Goal: Obtain resource: Download file/media

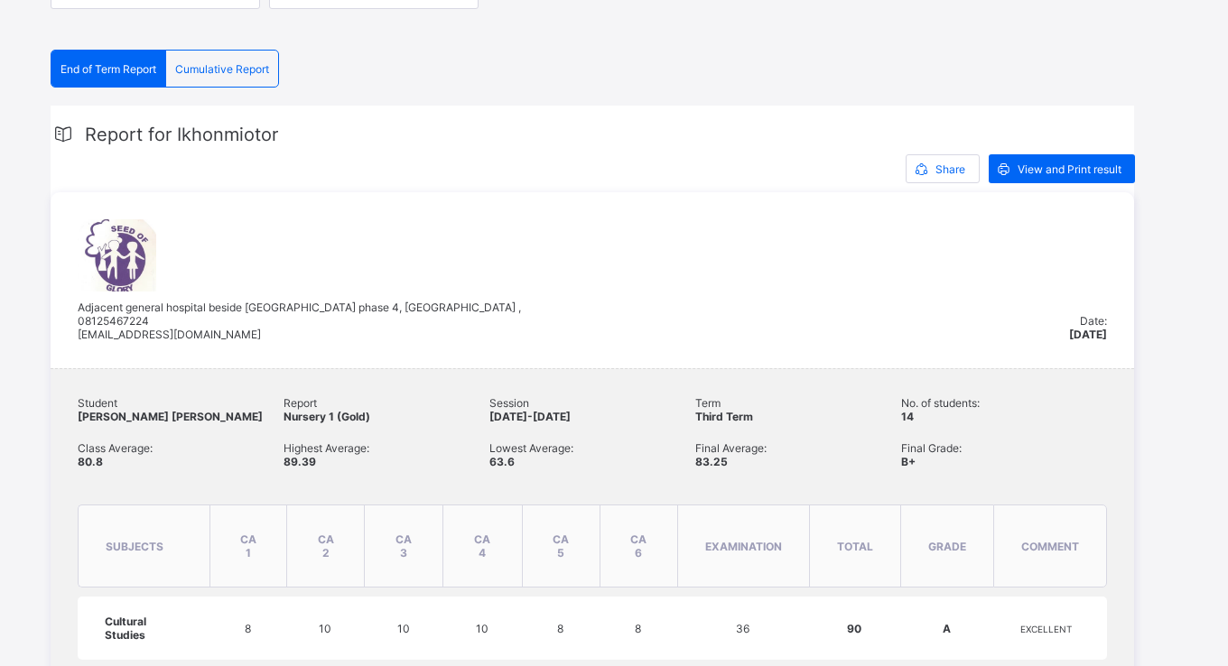
scroll to position [352, 0]
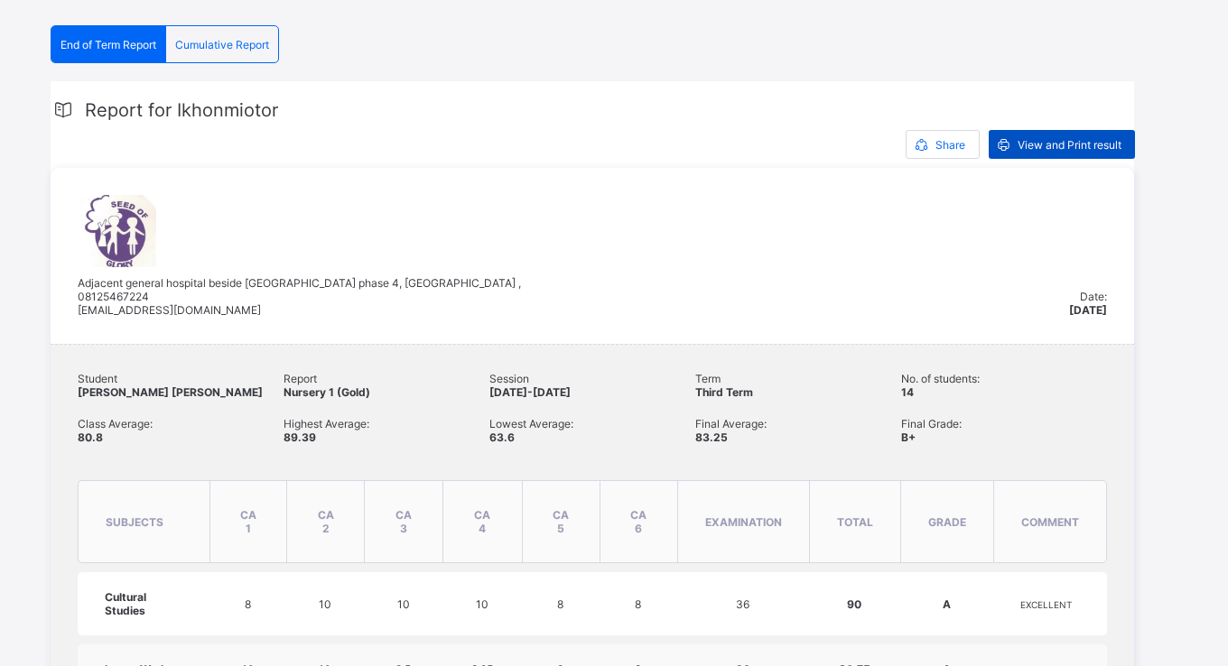
click at [1069, 138] on span "View and Print result" at bounding box center [1070, 145] width 104 height 14
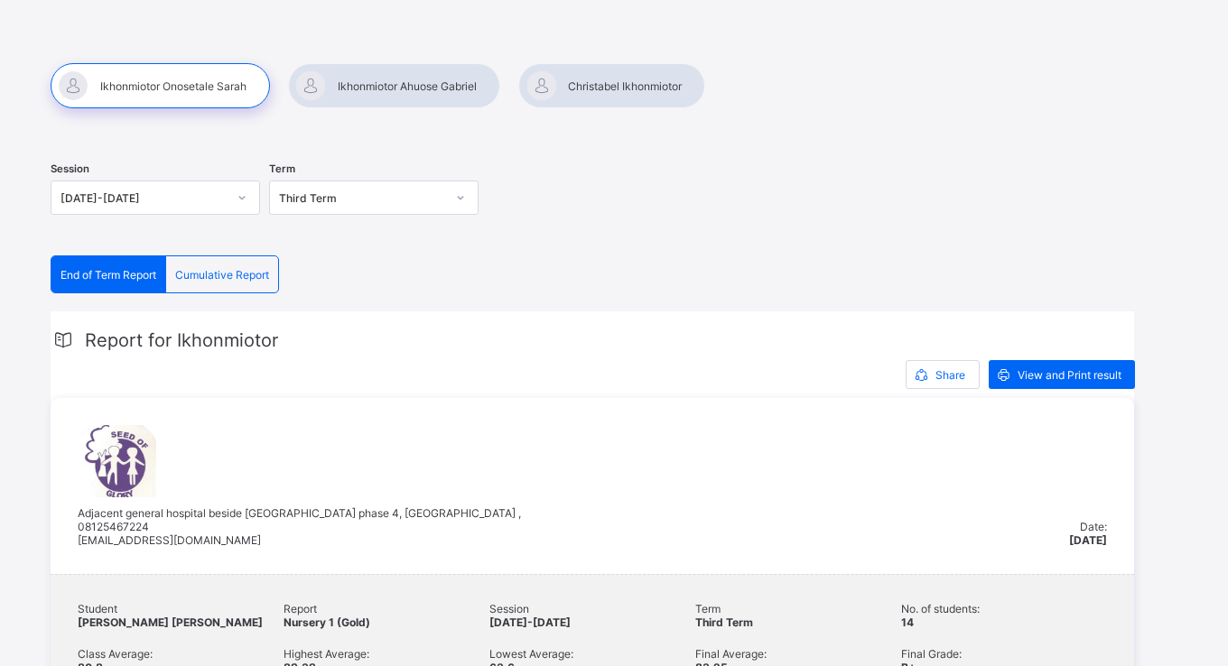
scroll to position [121, 0]
click at [412, 88] on div at bounding box center [394, 86] width 212 height 45
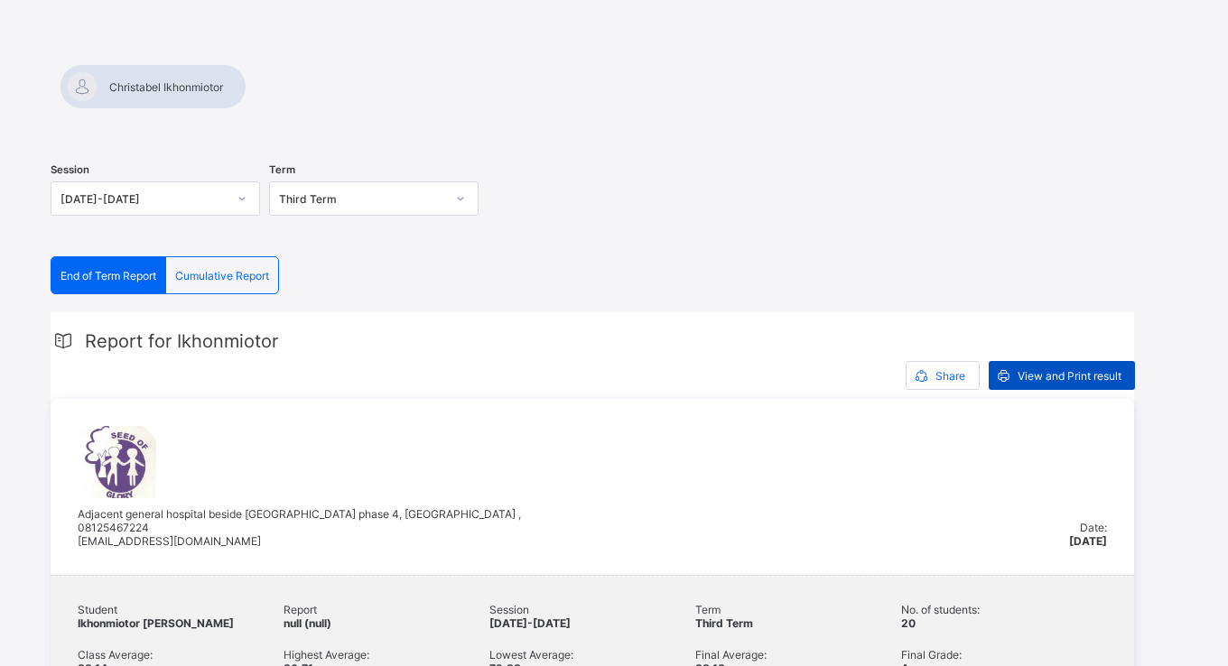
click at [1030, 366] on div "View and Print result" at bounding box center [1062, 375] width 146 height 29
click at [246, 83] on div at bounding box center [153, 86] width 187 height 45
click at [1039, 377] on span "View and Print result" at bounding box center [1070, 376] width 104 height 14
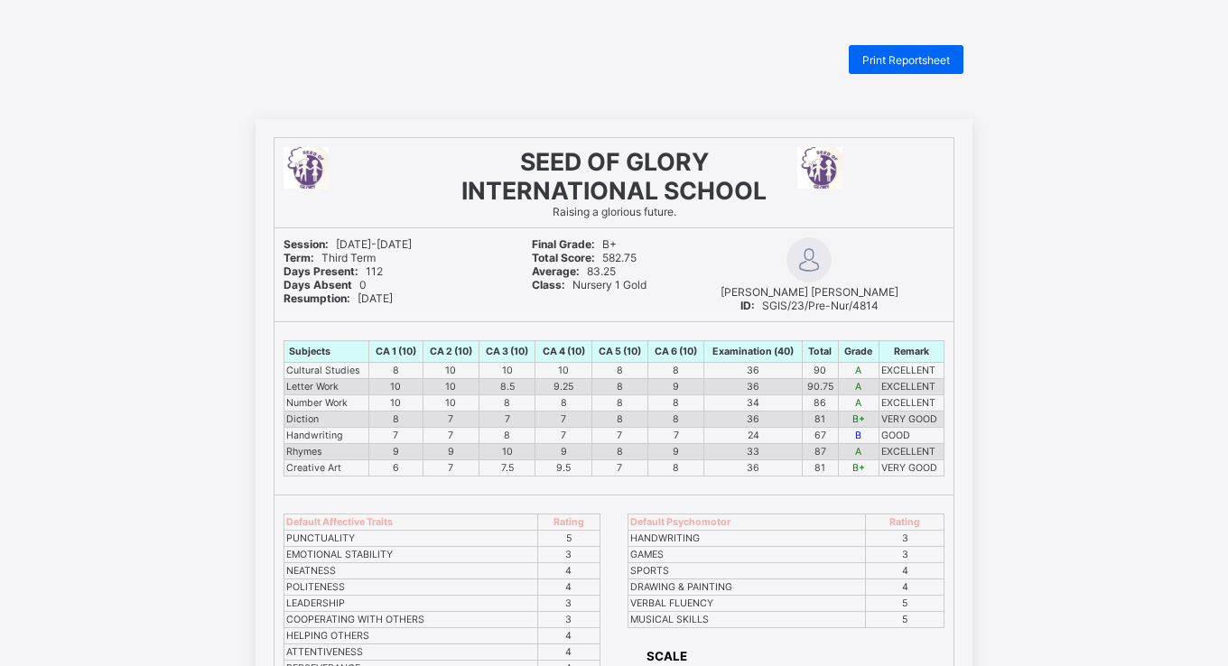
click at [899, 58] on span "Print Reportsheet" at bounding box center [906, 60] width 88 height 14
click at [689, 88] on div "Print Reportsheet SEED OF GLORY INTERNATIONAL SCHOOL Raising a glorious future.…" at bounding box center [614, 583] width 1228 height 1076
click at [897, 57] on span "Print Reportsheet" at bounding box center [906, 60] width 88 height 14
click at [888, 60] on span "Print Reportsheet" at bounding box center [906, 60] width 88 height 14
click at [895, 57] on span "Print Reportsheet" at bounding box center [906, 60] width 88 height 14
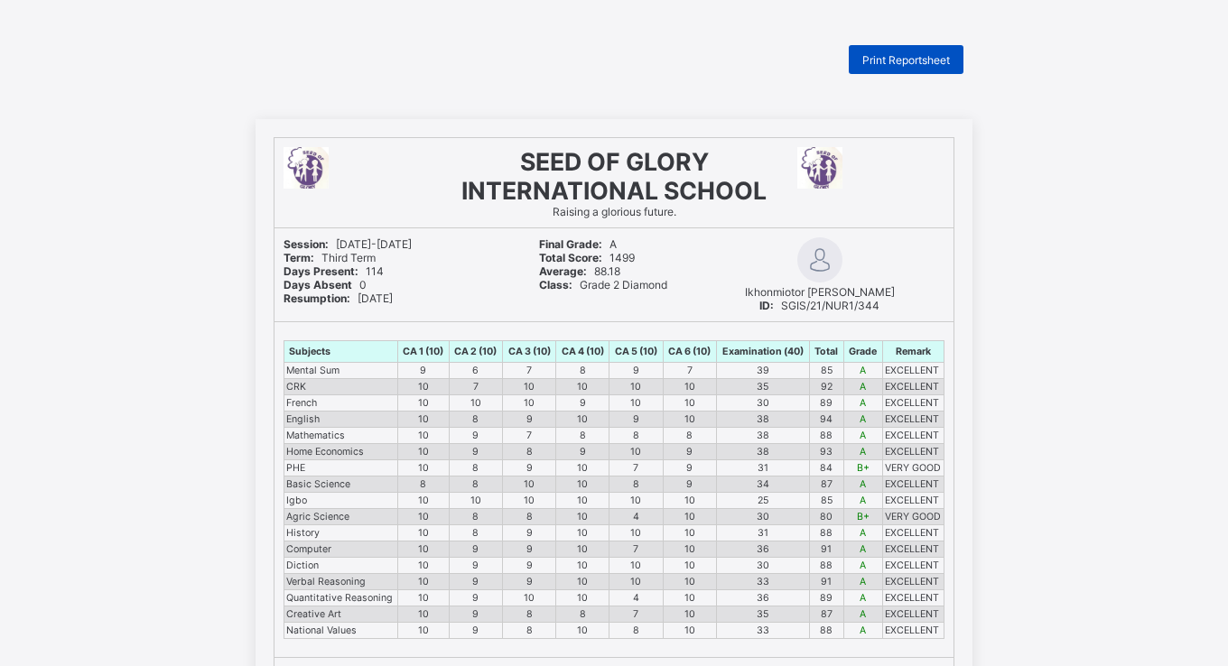
click at [892, 60] on span "Print Reportsheet" at bounding box center [906, 60] width 88 height 14
click at [668, 110] on div "Print Reportsheet SEED OF GLORY INTERNATIONAL SCHOOL Raising a glorious future.…" at bounding box center [614, 583] width 1228 height 1076
click at [891, 65] on span "Print Reportsheet" at bounding box center [906, 60] width 88 height 14
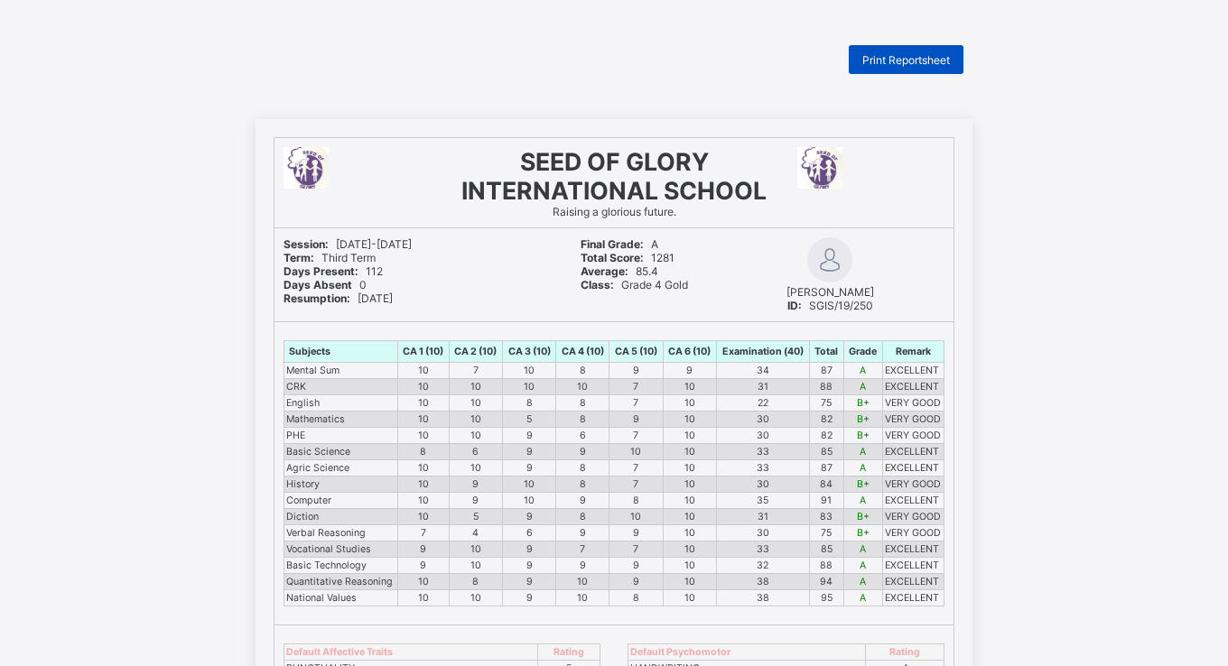
click at [897, 57] on span "Print Reportsheet" at bounding box center [906, 60] width 88 height 14
